Goal: Check status: Check status

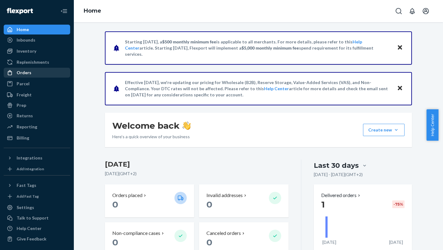
click at [39, 75] on div "Orders" at bounding box center [36, 72] width 65 height 9
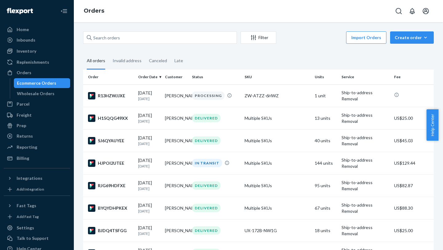
click at [200, 99] on td "PROCESSING" at bounding box center [215, 95] width 53 height 22
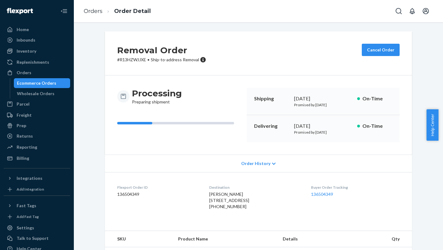
drag, startPoint x: 443, startPoint y: 70, endPoint x: 443, endPoint y: 162, distance: 92.6
click at [36, 72] on div "Orders" at bounding box center [36, 72] width 65 height 9
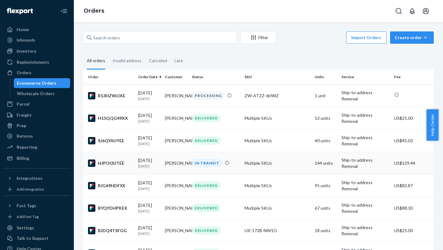
click at [242, 99] on td "Multiple SKUs" at bounding box center [277, 163] width 70 height 22
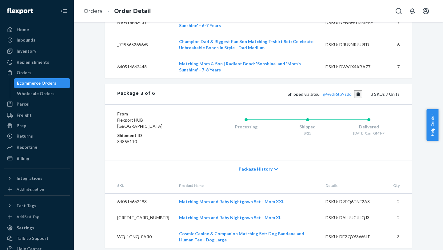
scroll to position [991, 0]
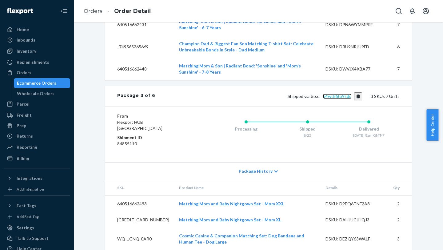
click at [331, 94] on link "g4wdr6tp9sdq" at bounding box center [337, 96] width 29 height 5
click at [34, 72] on div "Orders" at bounding box center [36, 72] width 65 height 9
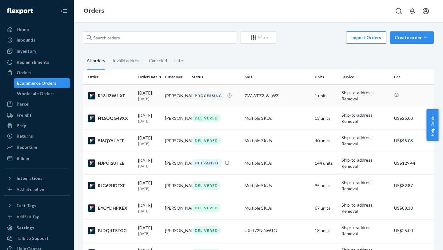
click at [292, 99] on td "ZW-ATZZ-6HWZ" at bounding box center [277, 95] width 70 height 22
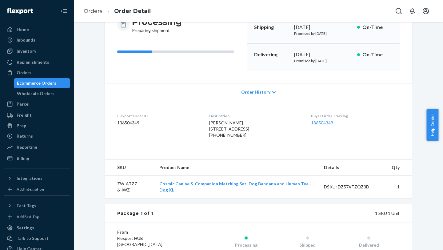
scroll to position [71, 0]
click at [260, 95] on span "Order History" at bounding box center [255, 93] width 29 height 6
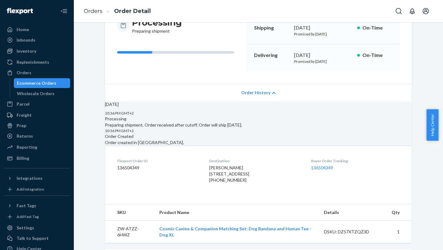
drag, startPoint x: 443, startPoint y: 91, endPoint x: 443, endPoint y: 165, distance: 73.8
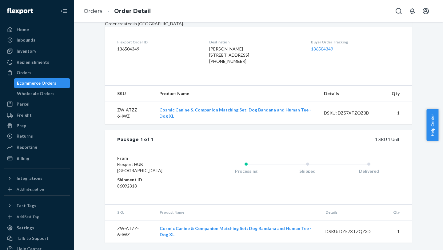
scroll to position [0, 0]
